Goal: Task Accomplishment & Management: Complete application form

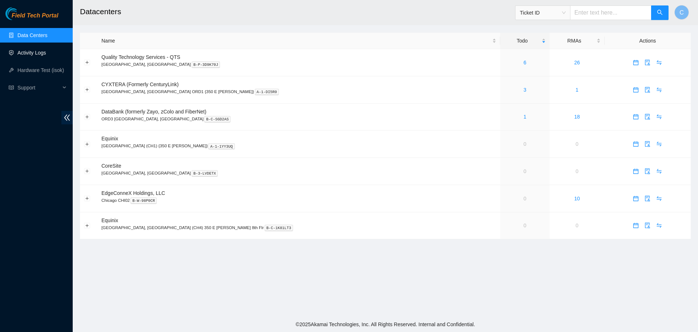
click at [44, 52] on link "Activity Logs" at bounding box center [31, 53] width 29 height 6
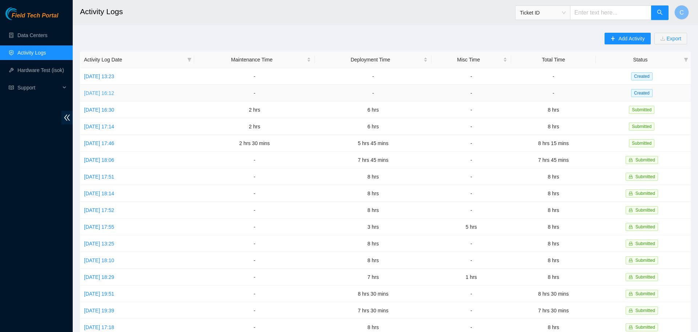
click at [114, 92] on link "[DATE] 16:12" at bounding box center [99, 93] width 30 height 6
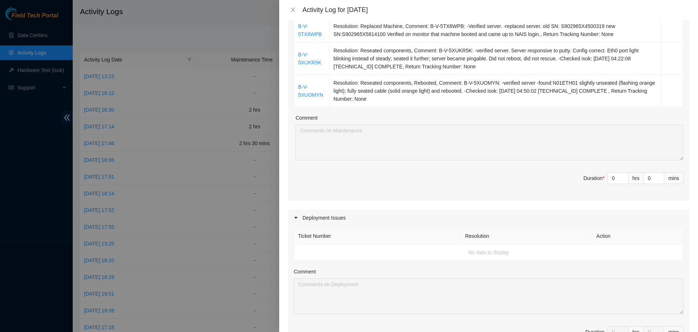
scroll to position [224, 0]
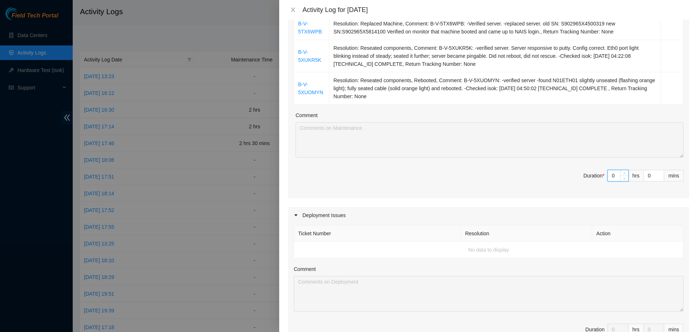
drag, startPoint x: 620, startPoint y: 176, endPoint x: 595, endPoint y: 174, distance: 25.2
click at [608, 174] on input "0" at bounding box center [618, 175] width 20 height 11
type input "2"
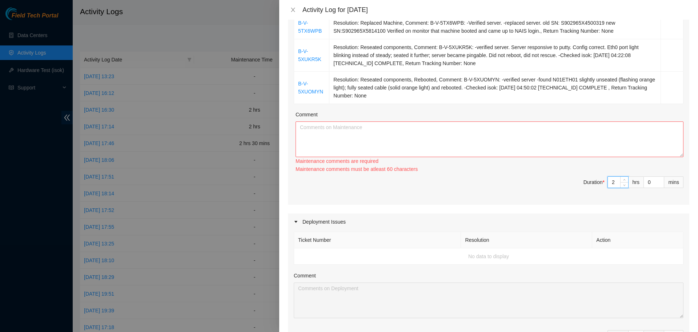
scroll to position [224, 0]
type input "2"
click at [419, 153] on textarea "Comment" at bounding box center [490, 140] width 388 height 36
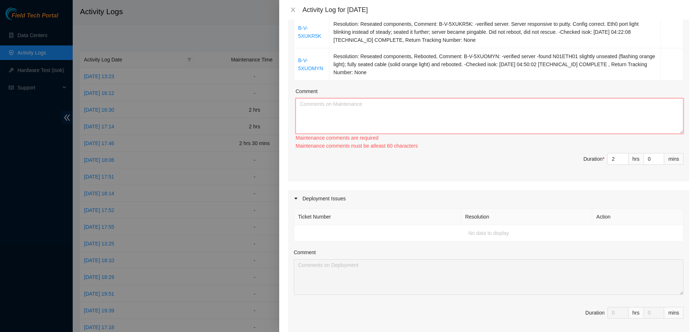
scroll to position [249, 0]
click at [553, 243] on div "Ticket Number Resolution Action No data to display Comment Duration 0 hrs 0 mins" at bounding box center [489, 270] width 402 height 128
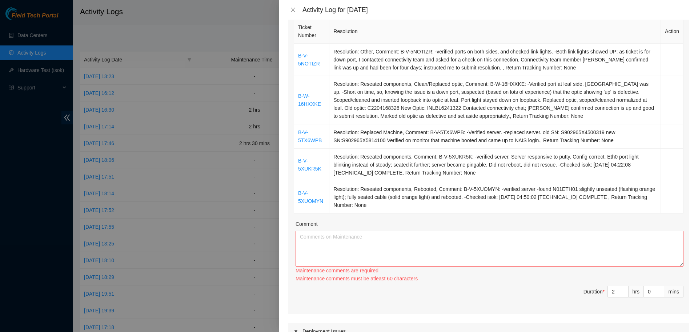
scroll to position [0, 0]
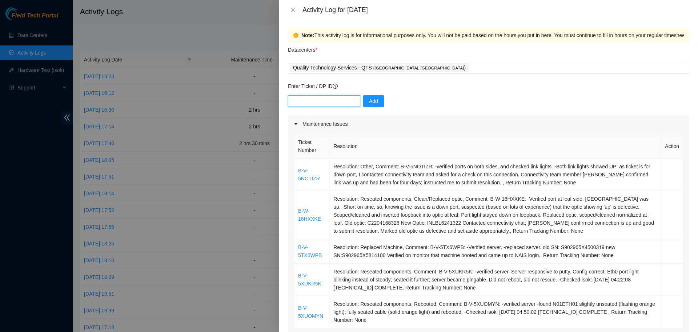
paste input "DP79619"
click at [332, 98] on input "DP79619" at bounding box center [324, 101] width 72 height 12
type input "DP79619"
click at [369, 103] on span "Add" at bounding box center [373, 101] width 9 height 8
click at [335, 99] on input "text" at bounding box center [324, 101] width 72 height 12
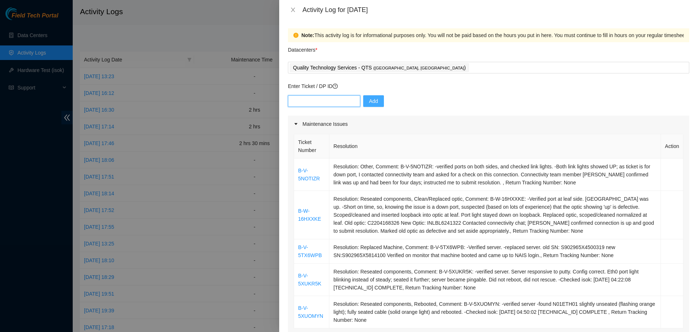
paste input "DP85352"
type input "DP85352"
click at [369, 101] on span "Add" at bounding box center [373, 101] width 9 height 8
click at [318, 102] on input "text" at bounding box center [324, 101] width 72 height 12
paste input "DP85353"
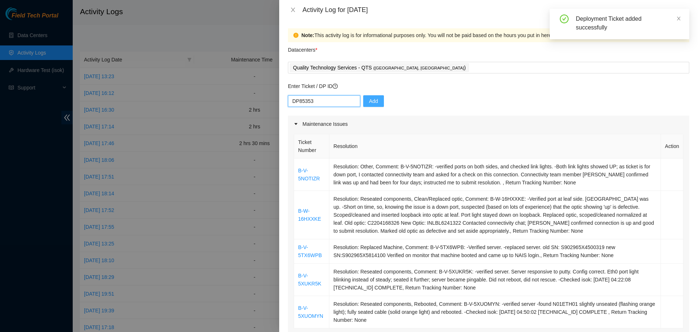
type input "DP85353"
click at [374, 104] on button "Add" at bounding box center [373, 101] width 21 height 12
click at [335, 103] on input "text" at bounding box center [324, 101] width 72 height 12
paste input "DP85356"
type input "DP85356"
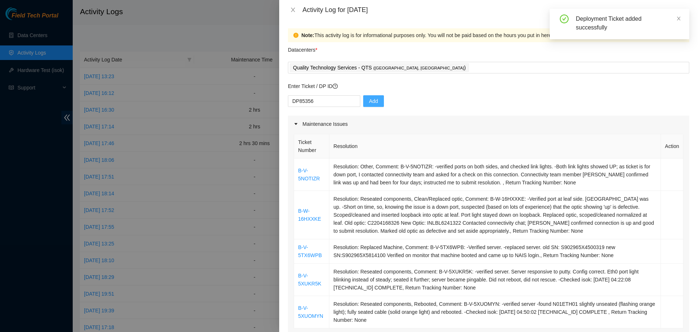
click at [375, 105] on button "Add" at bounding box center [373, 101] width 21 height 12
click at [307, 100] on input "text" at bounding box center [324, 101] width 72 height 12
paste input "DP85358"
type input "DP85358"
click at [375, 97] on button "Add" at bounding box center [373, 101] width 21 height 12
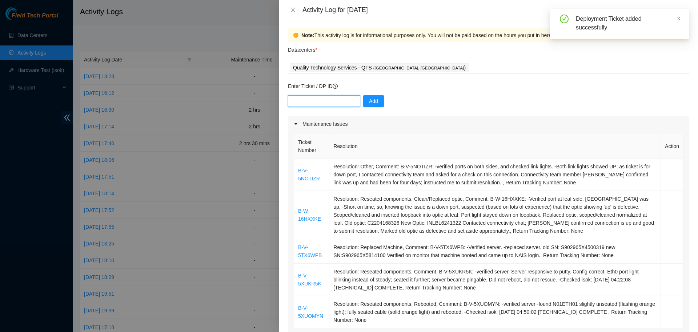
click at [304, 96] on input "text" at bounding box center [324, 101] width 72 height 12
paste input "DP85359"
type input "DP85359"
click at [373, 101] on span "Add" at bounding box center [373, 101] width 9 height 8
click at [325, 102] on input "text" at bounding box center [324, 101] width 72 height 12
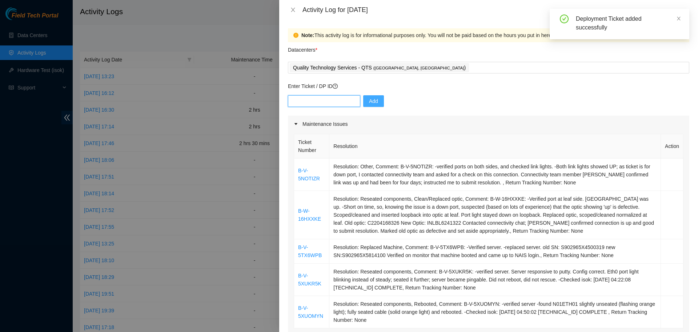
paste input "DP84905"
type input "DP84905"
click at [369, 97] on span "Add" at bounding box center [373, 101] width 9 height 8
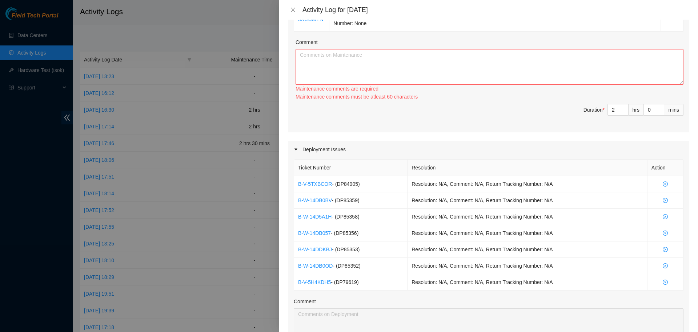
scroll to position [297, 0]
click at [450, 73] on textarea "Comment" at bounding box center [490, 67] width 388 height 36
paste textarea "DP79619"
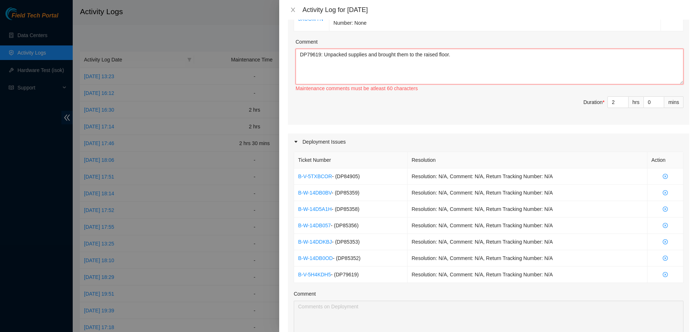
paste textarea "DP84905"
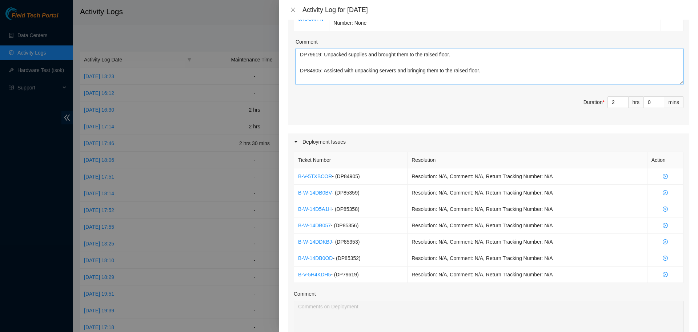
drag, startPoint x: 490, startPoint y: 71, endPoint x: 294, endPoint y: 51, distance: 197.0
click at [296, 51] on textarea "DP79619: Unpacked supplies and brought them to the raised floor. DP84905: Assis…" at bounding box center [490, 67] width 388 height 36
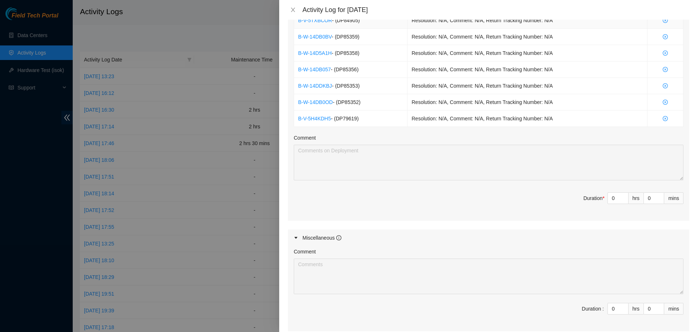
scroll to position [454, 0]
type textarea "DP79619: Unpacked supplies and brought them to the raised floor. DP84905: Assis…"
drag, startPoint x: 617, startPoint y: 197, endPoint x: 563, endPoint y: 199, distance: 54.2
click at [611, 195] on input "0" at bounding box center [618, 197] width 20 height 11
type input "6"
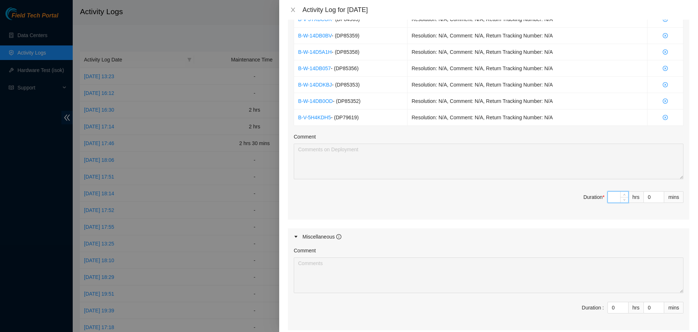
type input "8"
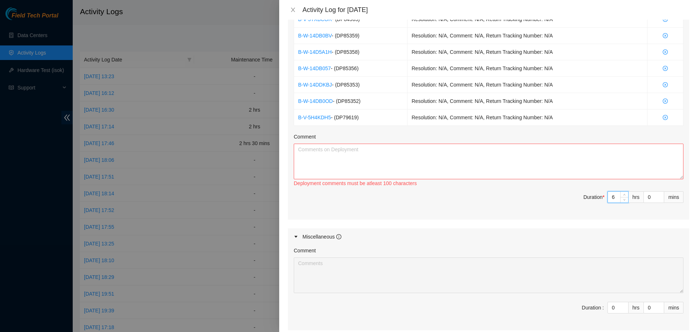
type input "6"
click at [521, 154] on textarea "Comment" at bounding box center [489, 162] width 390 height 36
paste textarea "DP79619: Unpacked supplies and brought them to the raised floor. DP84905: Assis…"
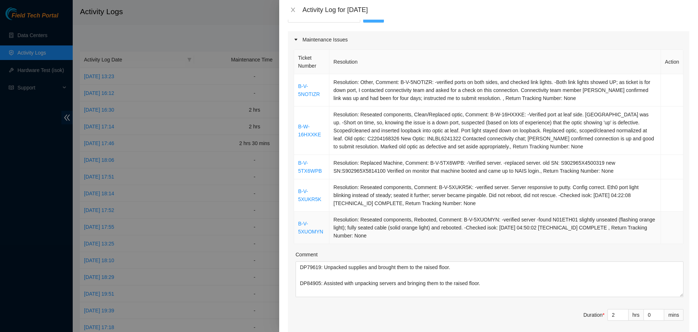
scroll to position [84, 0]
type textarea "DP79619: Unpacked supplies and brought them to the raised floor. DP84905: Assis…"
drag, startPoint x: 299, startPoint y: 268, endPoint x: 511, endPoint y: 302, distance: 214.5
click at [511, 298] on textarea "DP79619: Unpacked supplies and brought them to the raised floor. DP84905: Assis…" at bounding box center [490, 280] width 388 height 36
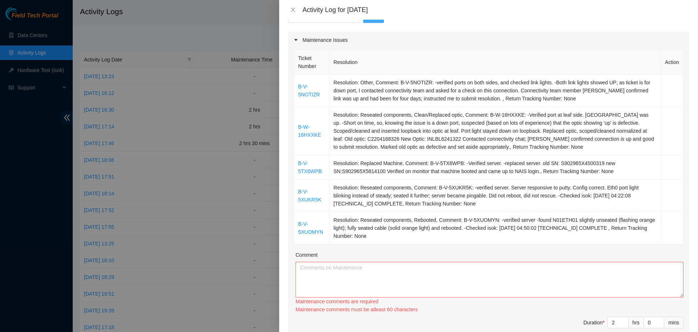
click at [473, 12] on div "Activity Log for [DATE]" at bounding box center [496, 10] width 387 height 8
click at [644, 197] on td "Resolution: Reseated components, Comment: B-V-5XUKR5K: -verified server. Server…" at bounding box center [496, 196] width 332 height 32
paste textarea "B-W-16HXXKE: -Verified port at leaf side. [GEOGRAPHIC_DATA] was up. -Short on t…"
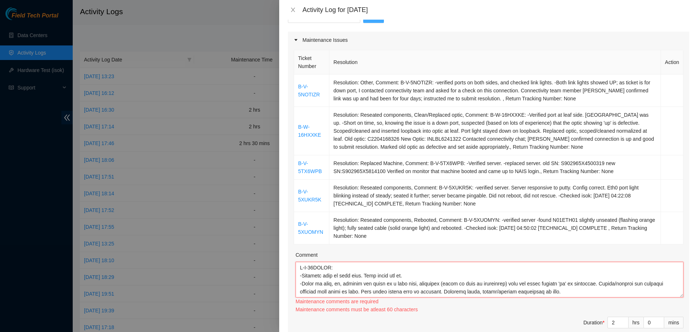
scroll to position [191, 0]
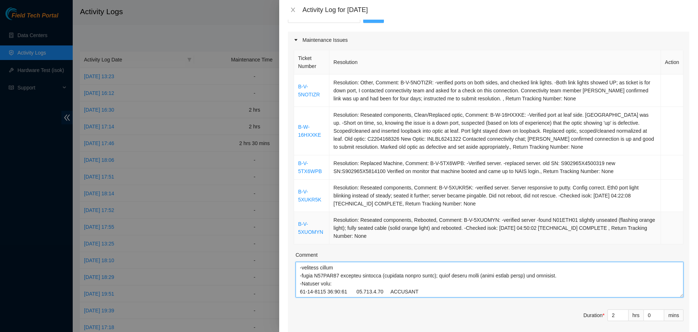
type textarea "B-W-16HXXKE: -Verified port at leaf side. [GEOGRAPHIC_DATA] was up. -Short on t…"
click at [445, 221] on td "Resolution: Reseated components, Rebooted, Comment: B-V-5XUOMYN: -verified serv…" at bounding box center [496, 228] width 332 height 32
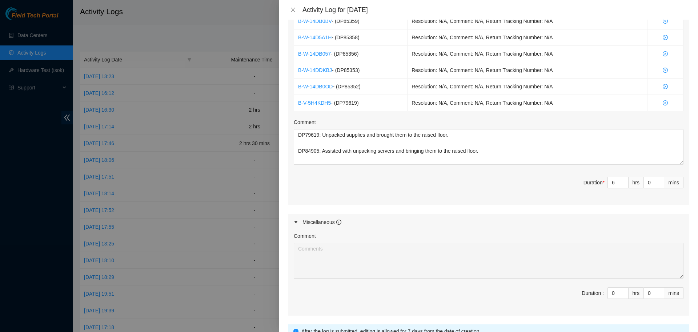
scroll to position [531, 0]
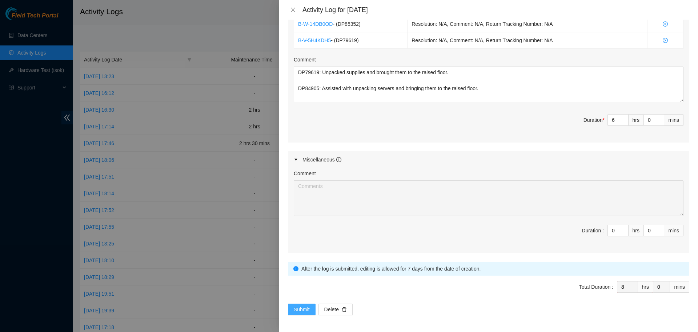
click at [304, 306] on span "Submit" at bounding box center [302, 310] width 16 height 8
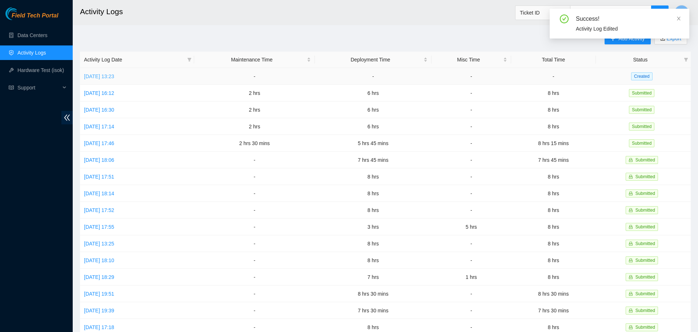
click at [114, 73] on link "[DATE] 13:23" at bounding box center [99, 76] width 30 height 6
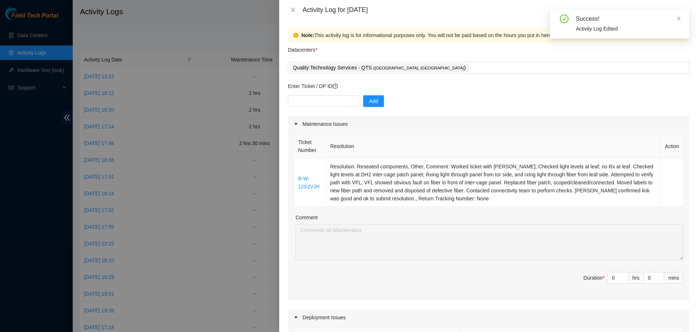
scroll to position [21, 0]
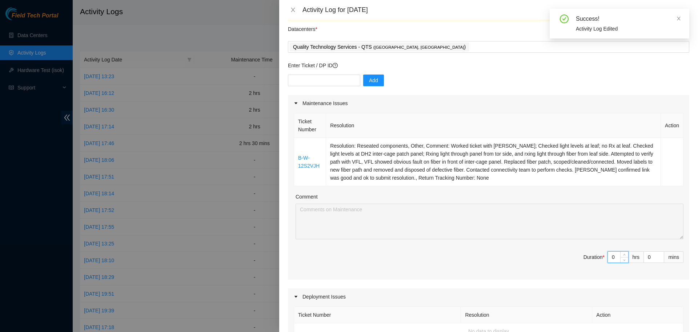
click at [615, 258] on input "0" at bounding box center [618, 257] width 20 height 11
type input "3"
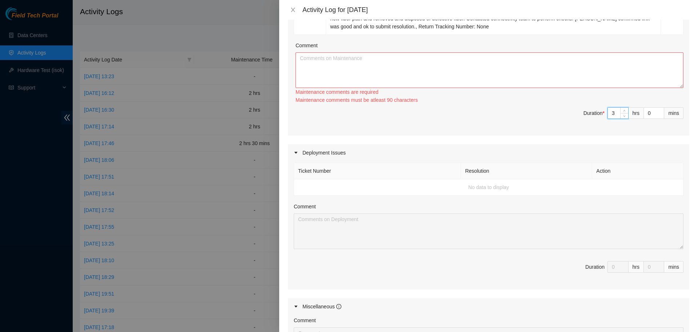
scroll to position [0, 0]
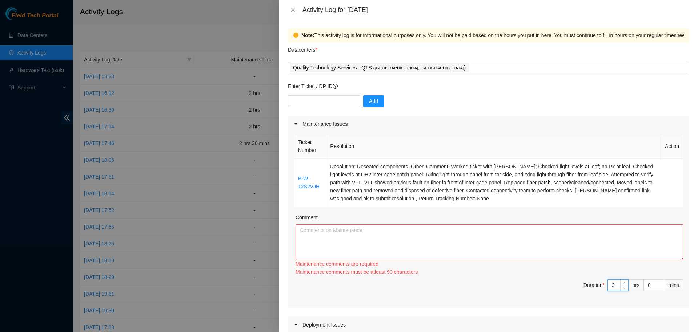
type input "3"
click at [328, 96] on input "text" at bounding box center [324, 101] width 72 height 12
paste input "B-W-16HXXKE"
type input "B-W-16HXXKE"
click at [372, 102] on span "Add" at bounding box center [373, 101] width 9 height 8
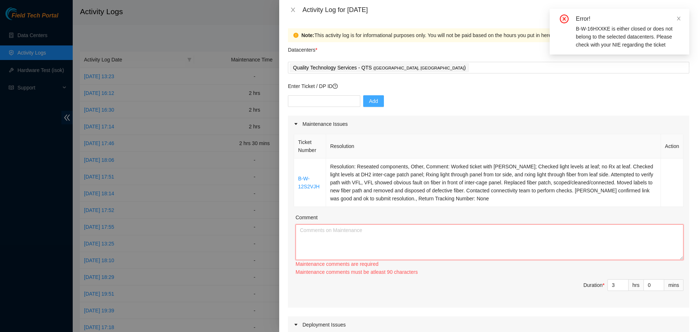
click at [327, 241] on textarea "Comment" at bounding box center [490, 242] width 388 height 36
paste textarea "B-W-16HXXKE"
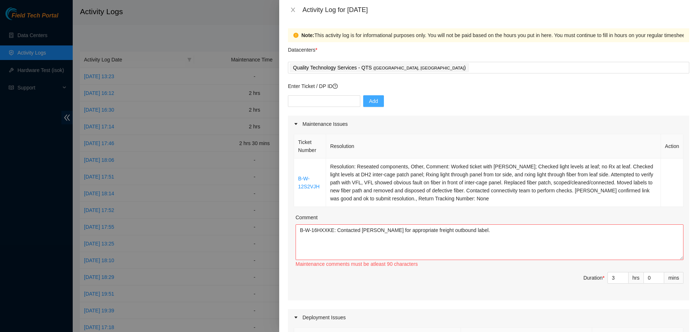
click at [611, 149] on th "Resolution" at bounding box center [493, 146] width 335 height 24
click at [493, 244] on textarea "B-W-16HXXKE: Contacted [PERSON_NAME] for appropriate freight outbound label." at bounding box center [490, 242] width 388 height 36
paste textarea "B-W-12S2VJH Worked ticket with [PERSON_NAME]; Checked light levels at leaf; no …"
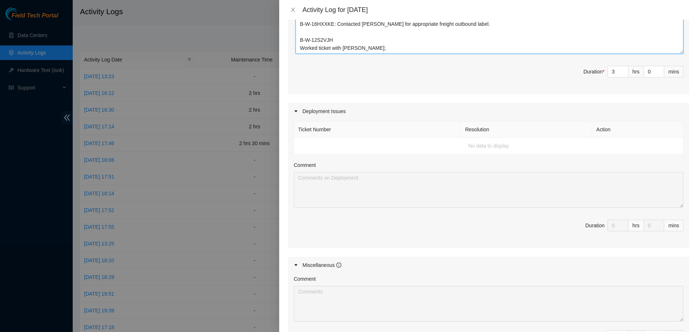
type textarea "B-W-16HXXKE: Contacted [PERSON_NAME] for appropriate freight outbound label. B-…"
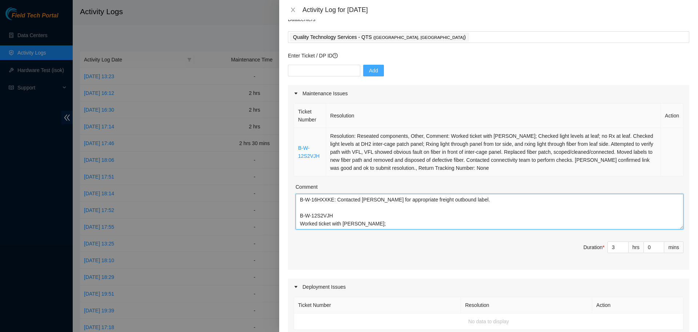
scroll to position [32, 0]
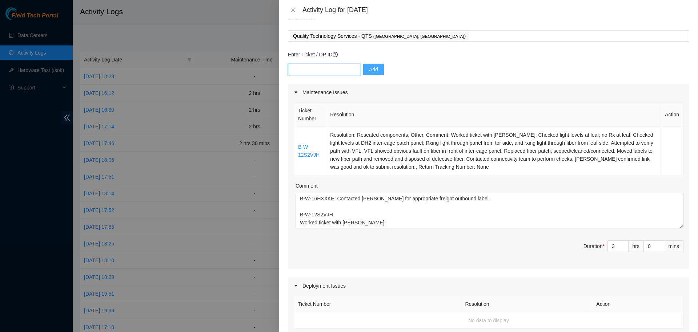
click at [343, 71] on input "text" at bounding box center [324, 70] width 72 height 12
paste input "DP79619"
type input "DP79619"
click at [369, 69] on span "Add" at bounding box center [373, 69] width 9 height 8
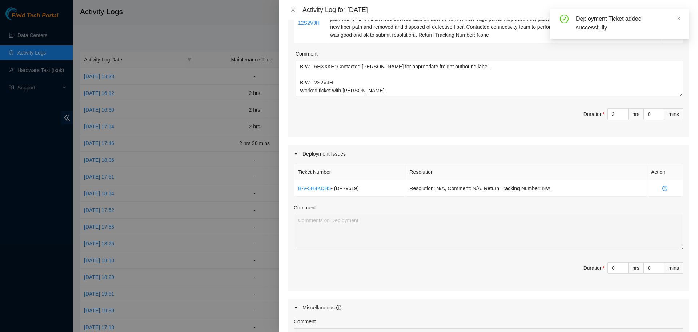
scroll to position [172, 0]
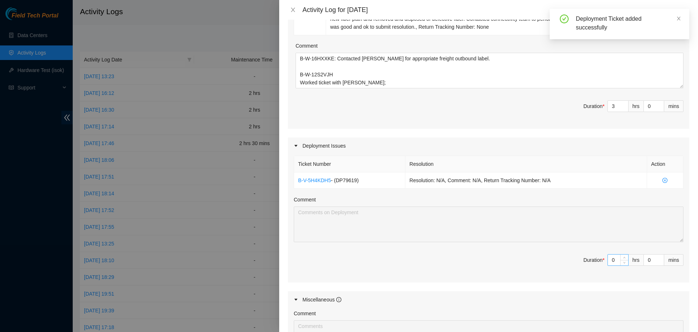
click at [619, 263] on input "0" at bounding box center [618, 260] width 20 height 11
type input "5"
type input "8"
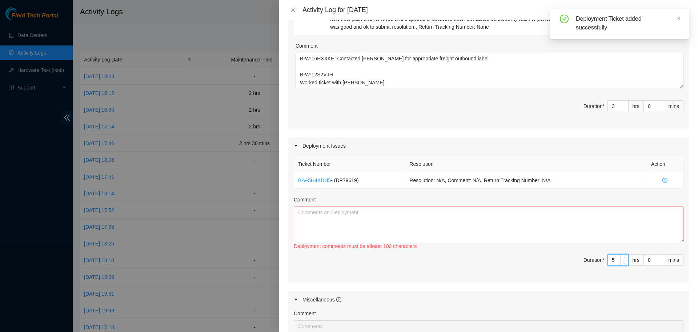
type input "5"
type input "3"
type input "30"
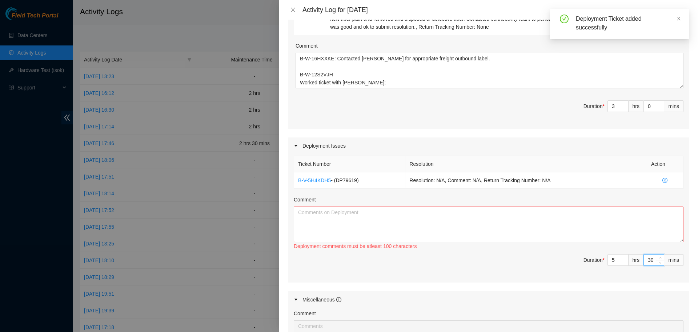
type input "30"
click at [500, 230] on textarea "Comment" at bounding box center [489, 225] width 390 height 36
paste textarea "DP79619"
click at [475, 213] on textarea "DP79619: Notified NIE that QTS had connected power and placed cooling tile. upd…" at bounding box center [489, 225] width 390 height 36
click at [547, 213] on textarea "DP79619: Notified NIE that QTS had connected power and placed cooling tile. Upd…" at bounding box center [489, 225] width 390 height 36
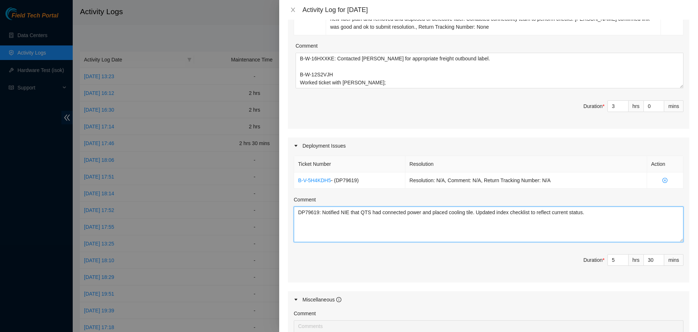
paste textarea "DP85352"
type textarea "DP79619: Notified NIE that QTS had connected power and placed cooling tile. Upd…"
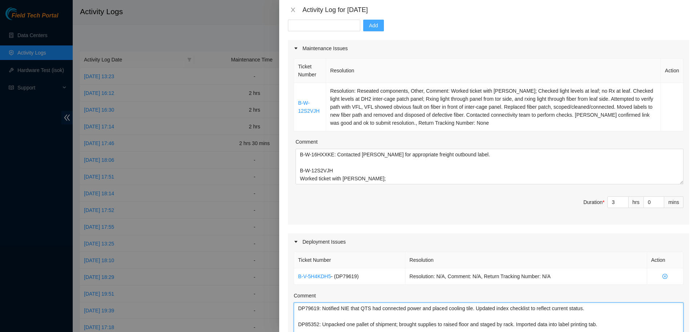
scroll to position [56, 0]
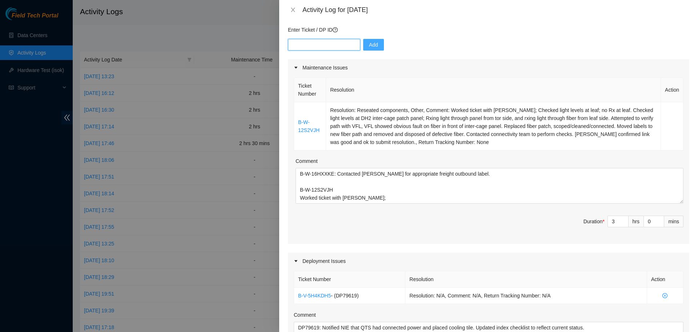
click at [315, 45] on input "text" at bounding box center [324, 45] width 72 height 12
paste input "DP85353"
type input "DP85353"
click at [369, 45] on span "Add" at bounding box center [373, 45] width 9 height 8
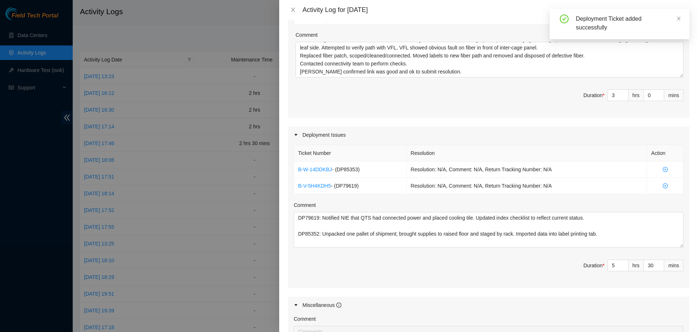
scroll to position [183, 0]
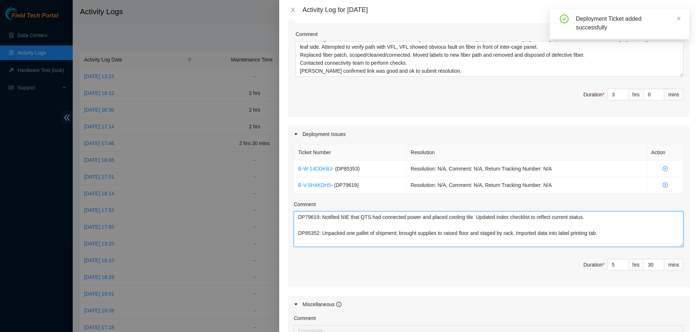
click at [375, 234] on textarea "DP79619: Notified NIE that QTS had connected power and placed cooling tile. Upd…" at bounding box center [489, 229] width 390 height 36
paste textarea "DP85353"
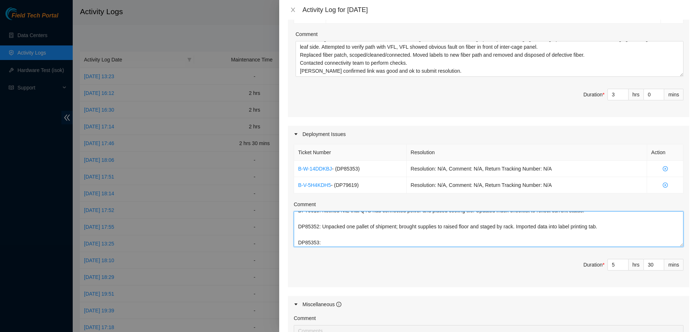
click at [315, 226] on textarea "DP79619: Notified NIE that QTS had connected power and placed cooling tile. Upd…" at bounding box center [489, 229] width 390 height 36
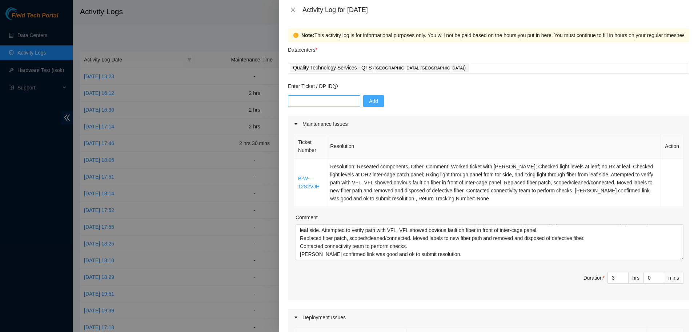
type textarea "DP79619: Notified NIE that QTS had connected power and placed cooling tile. Upd…"
click at [339, 100] on input "text" at bounding box center [324, 101] width 72 height 12
paste input "DP85352"
type input "DP85352"
click at [369, 102] on span "Add" at bounding box center [373, 101] width 9 height 8
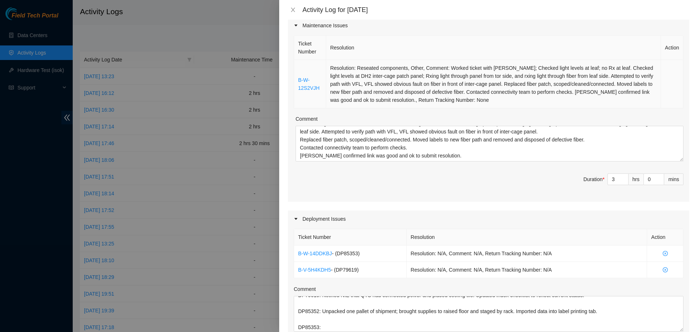
scroll to position [162, 0]
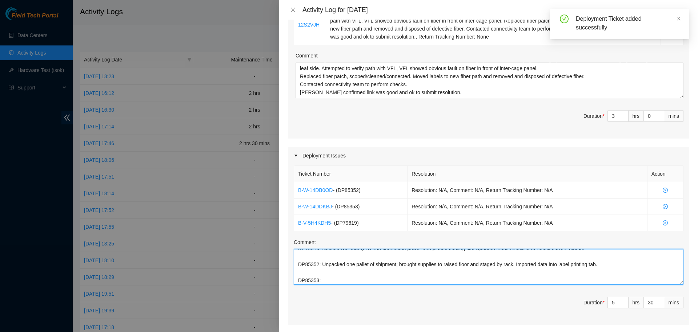
click at [336, 279] on textarea "DP79619: Notified NIE that QTS had connected power and placed cooling tile. Upd…" at bounding box center [489, 267] width 390 height 36
click at [514, 266] on textarea "DP79619: Notified NIE that QTS had connected power and placed cooling tile. Upd…" at bounding box center [489, 267] width 390 height 36
paste textarea "Imported data into label printing tab."
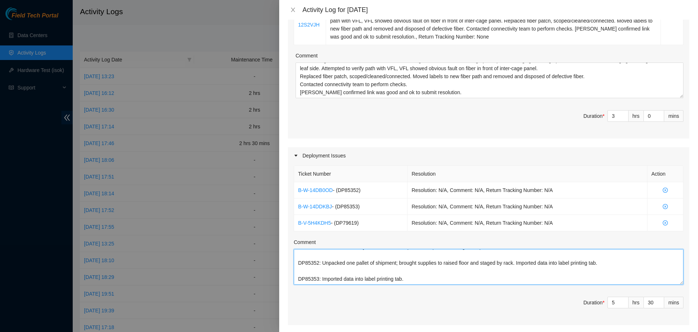
scroll to position [23, 0]
paste textarea "DP85356"
paste textarea "Imported data into label printing tab."
paste textarea "DP84905"
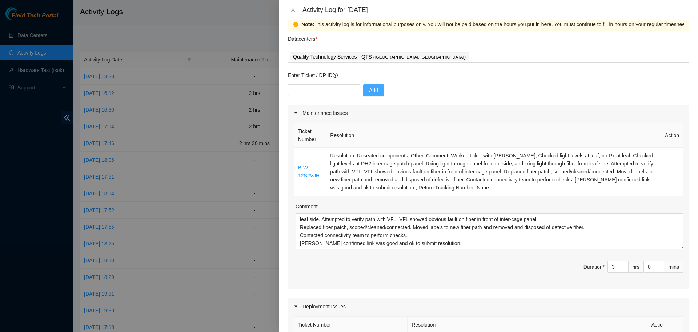
scroll to position [0, 0]
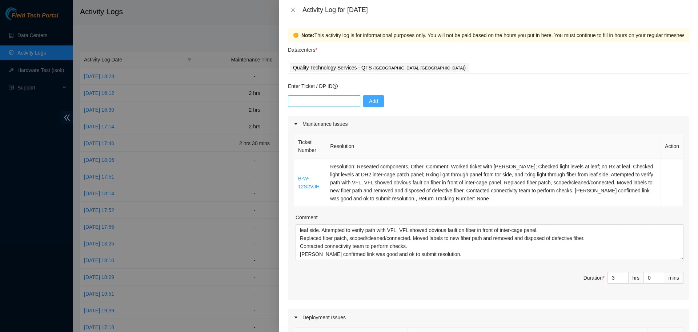
type textarea "DP79619: Notified NIE that QTS had connected power and placed cooling tile. Upd…"
click at [345, 103] on input "text" at bounding box center [324, 101] width 72 height 12
paste input "DP84905"
type input "DP84905"
click at [374, 102] on button "Add" at bounding box center [373, 101] width 21 height 12
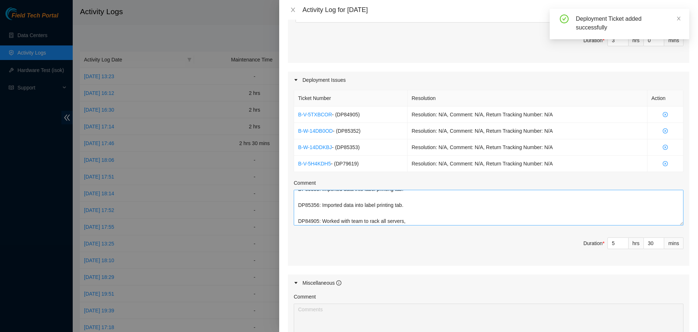
scroll to position [40, 0]
click at [415, 219] on textarea "DP79619: Notified NIE that QTS had connected power and placed cooling tile. Upd…" at bounding box center [489, 208] width 390 height 36
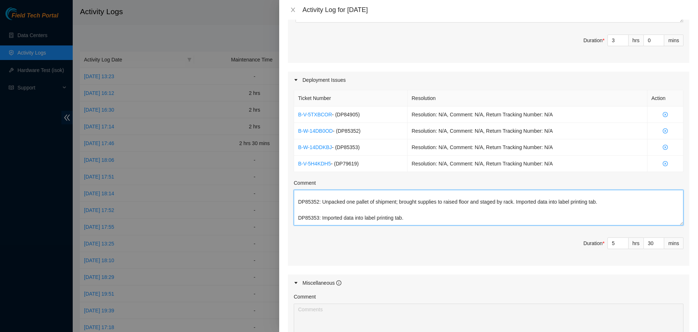
scroll to position [2, 0]
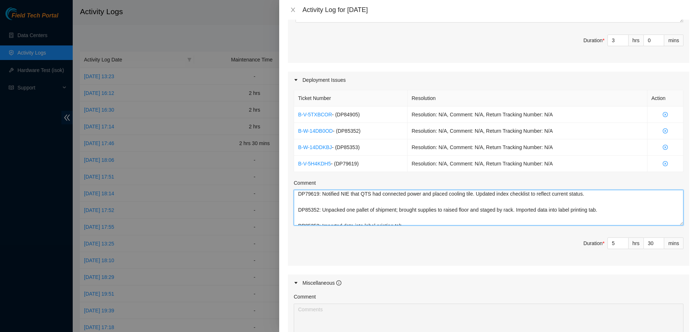
type textarea "DP79619: Notified NIE that QTS had connected power and placed cooling tile. Upd…"
click at [595, 148] on td "Resolution: N/A, Comment: N/A, Return Tracking Number: N/A" at bounding box center [528, 147] width 240 height 16
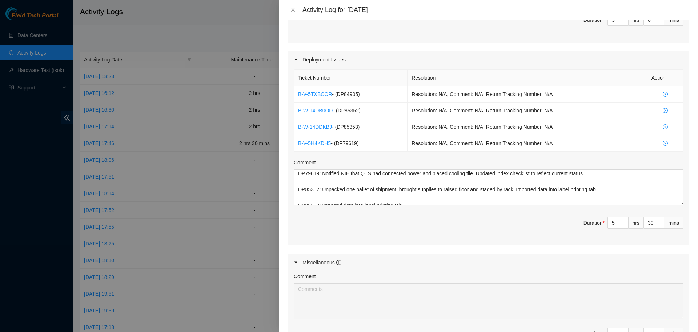
scroll to position [361, 0]
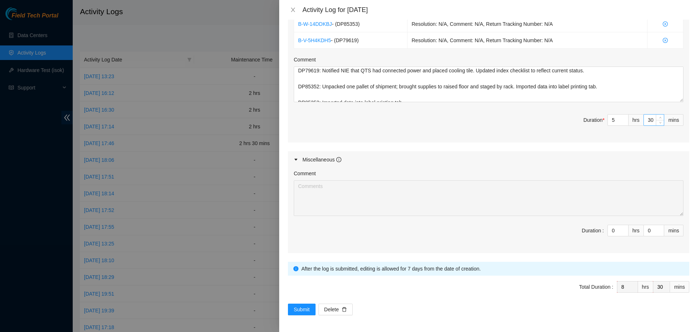
click at [654, 118] on input "30" at bounding box center [654, 120] width 20 height 11
click at [307, 304] on button "Submit" at bounding box center [302, 310] width 28 height 12
